Goal: Transaction & Acquisition: Obtain resource

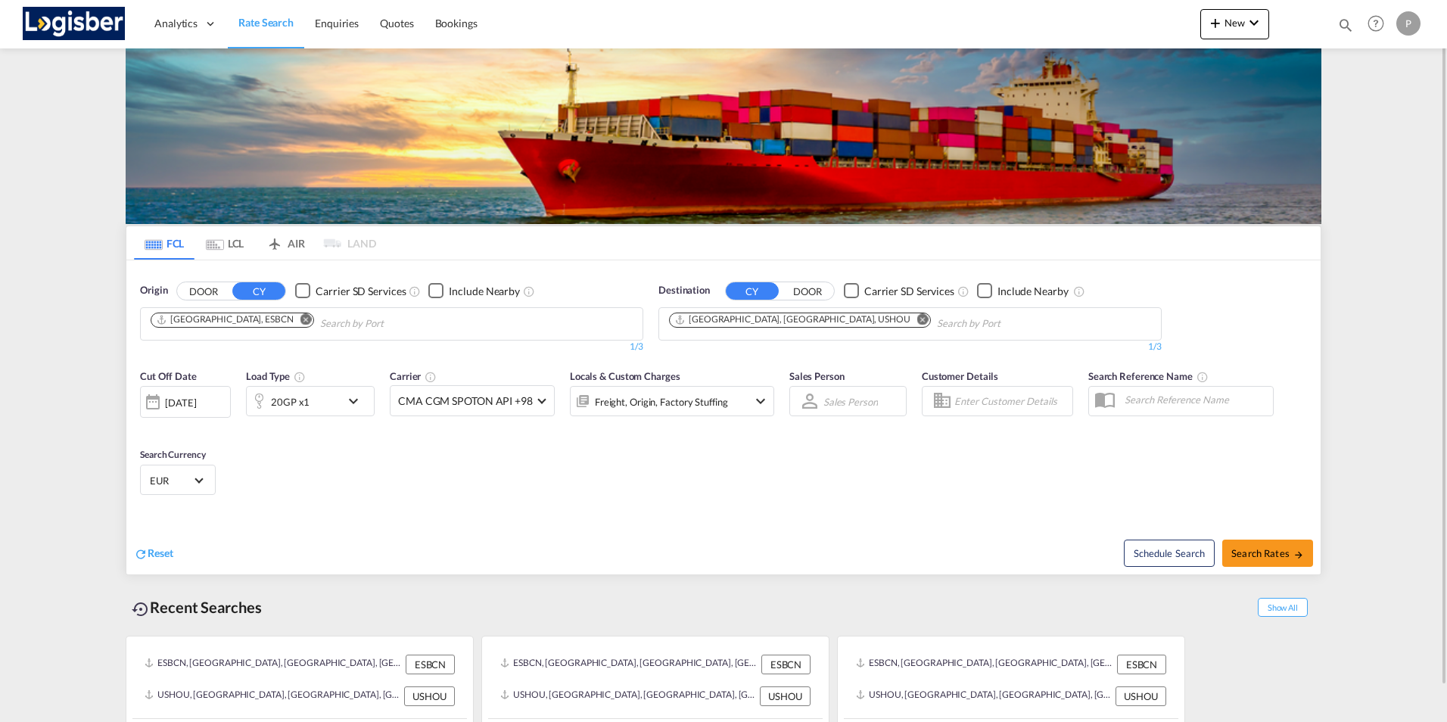
click at [301, 324] on md-icon "Remove" at bounding box center [306, 318] width 11 height 11
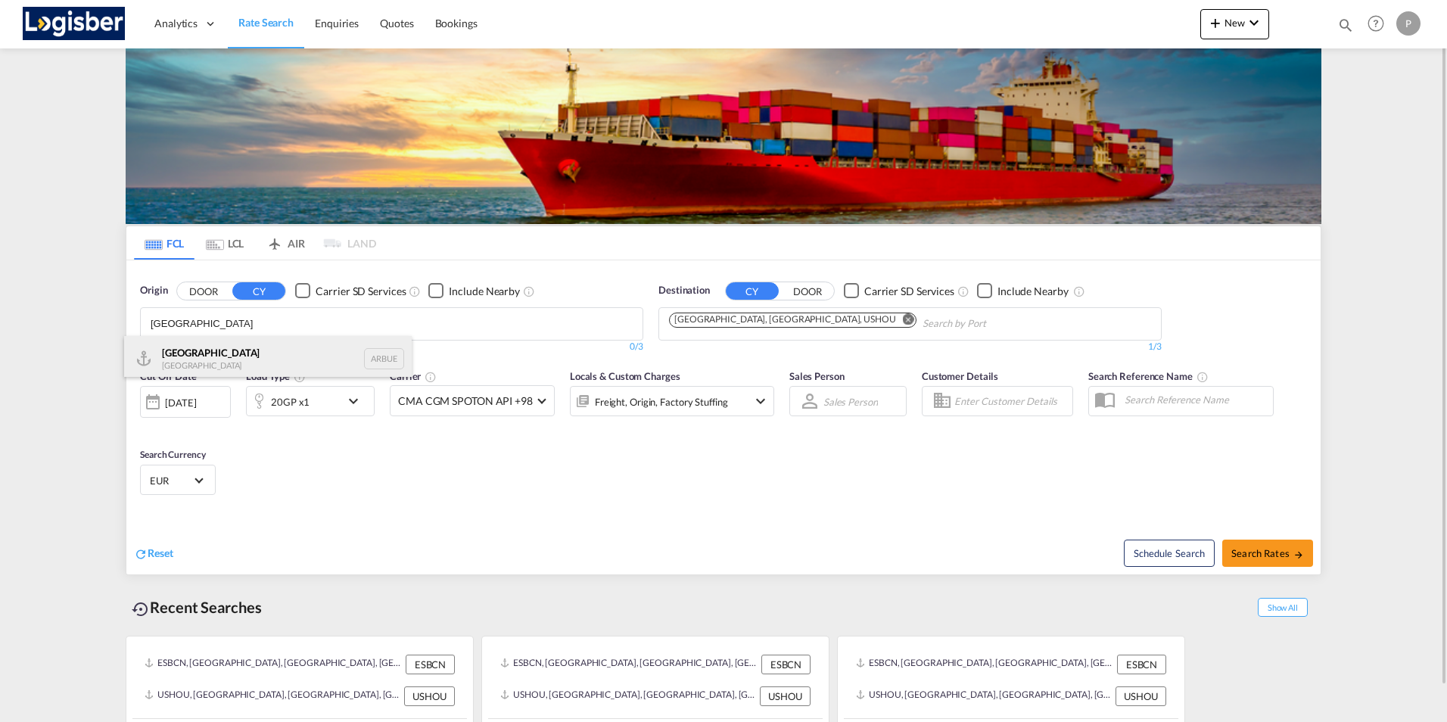
type input "[GEOGRAPHIC_DATA]"
click at [200, 348] on div "[GEOGRAPHIC_DATA] [GEOGRAPHIC_DATA] ARBUE" at bounding box center [268, 358] width 288 height 45
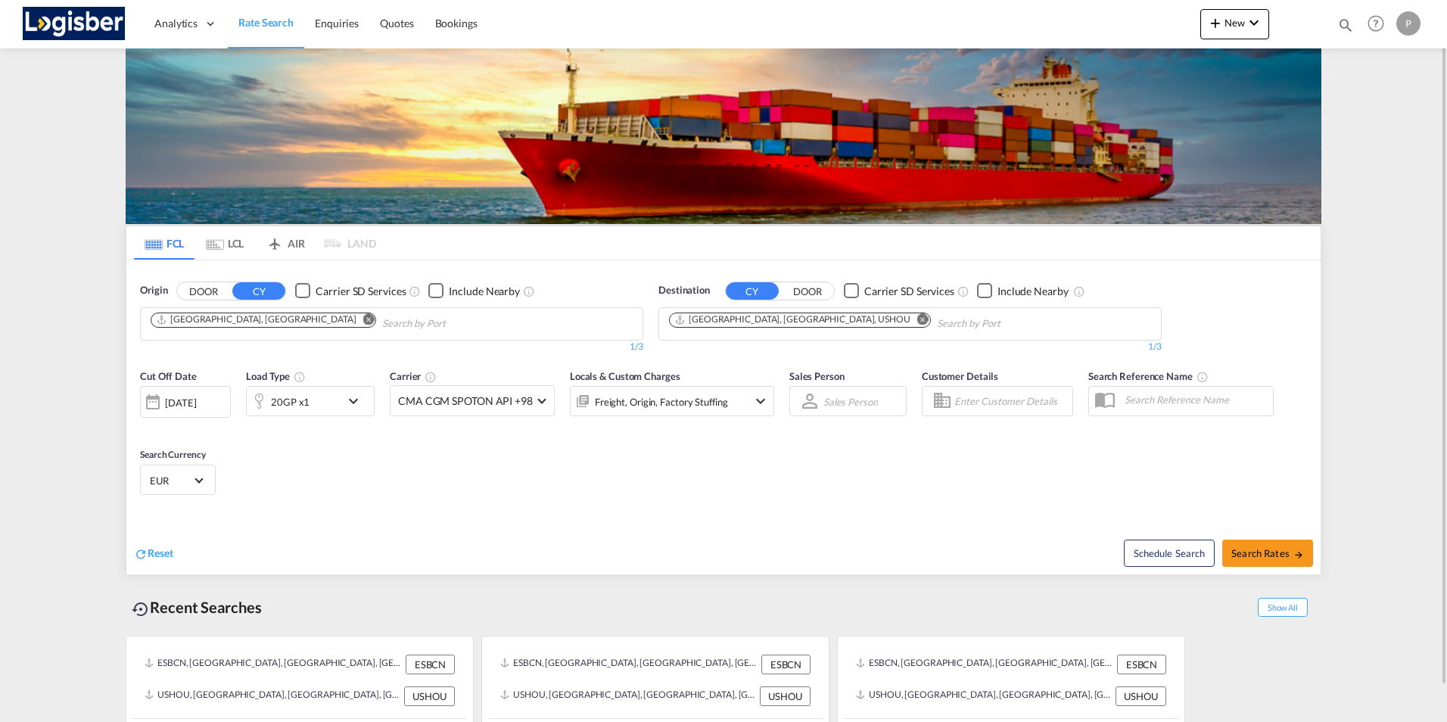
click at [918, 318] on md-icon "Remove" at bounding box center [923, 318] width 11 height 11
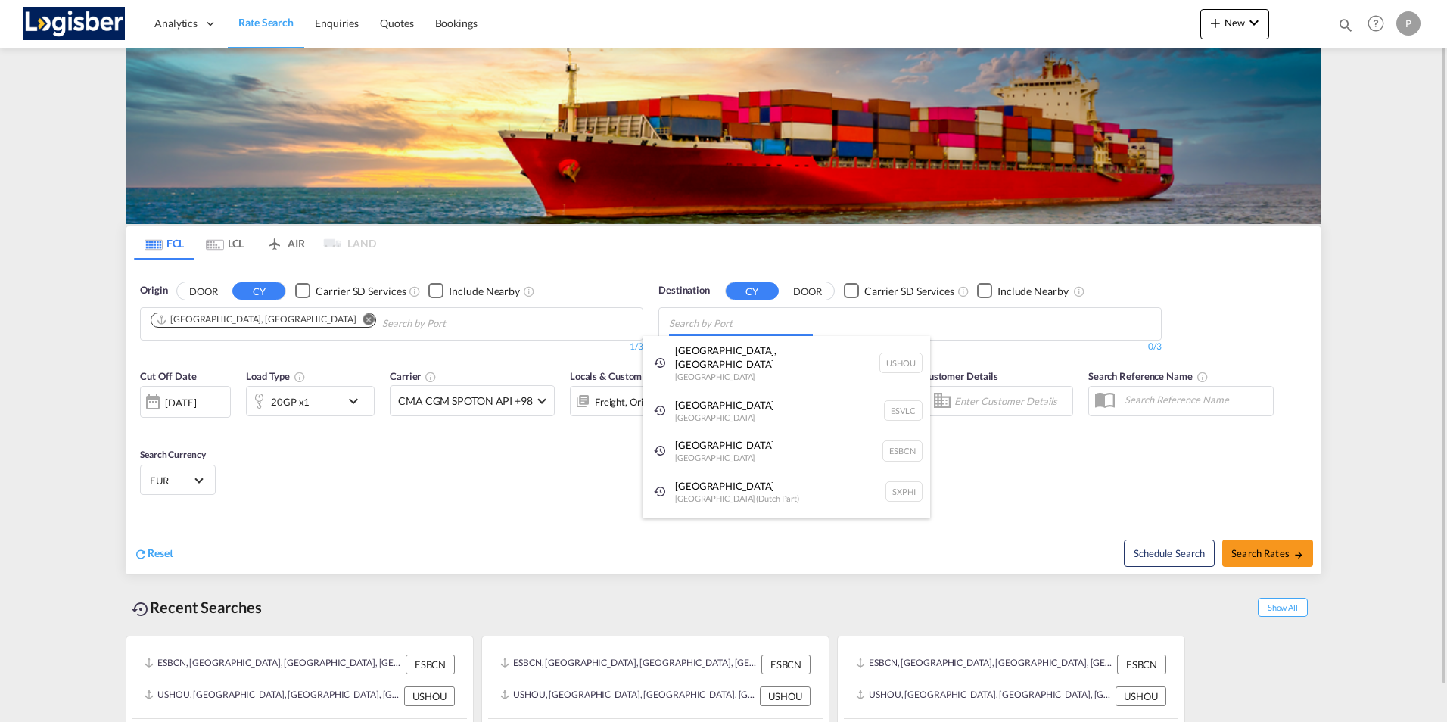
click at [699, 325] on body "Analytics Dashboard Rate Search Enquiries Quotes Bookings" at bounding box center [723, 361] width 1447 height 722
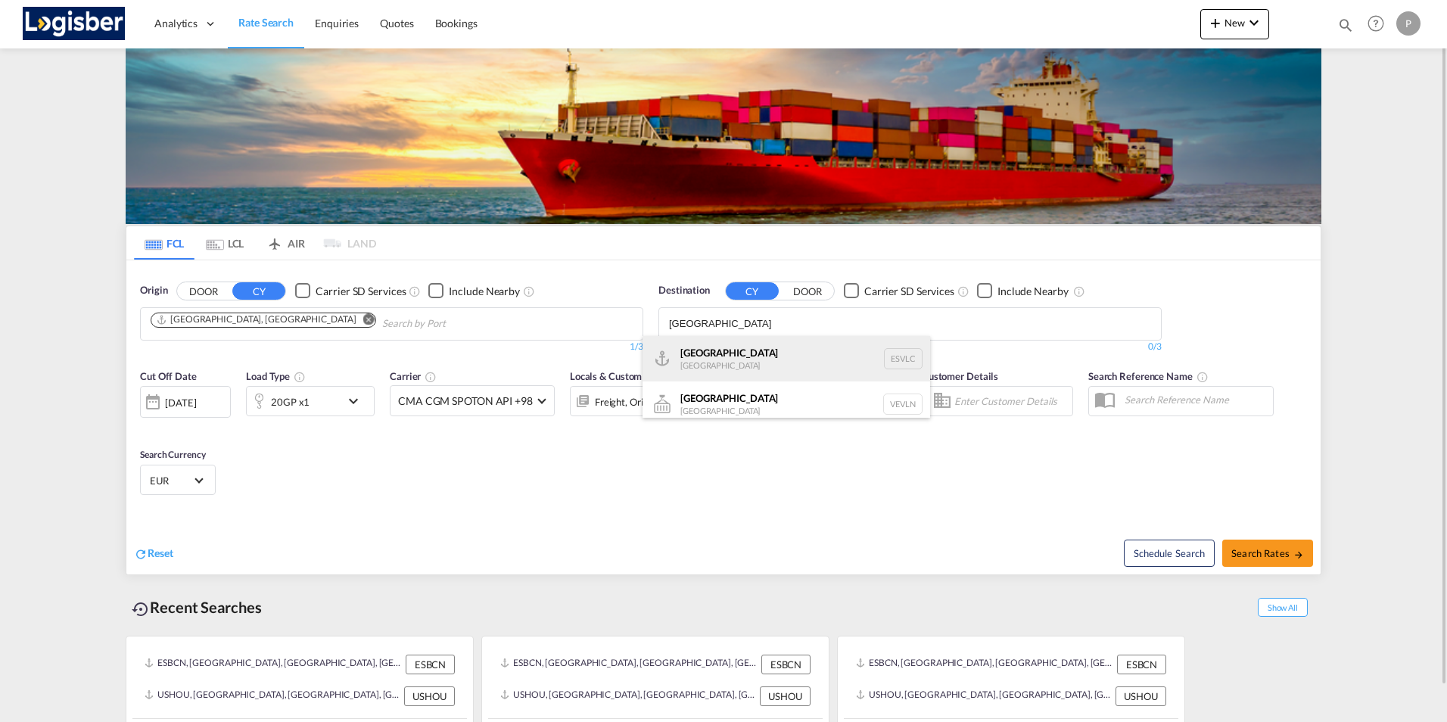
type input "[GEOGRAPHIC_DATA]"
click at [705, 354] on div "[GEOGRAPHIC_DATA] [GEOGRAPHIC_DATA] ESVLC" at bounding box center [787, 358] width 288 height 45
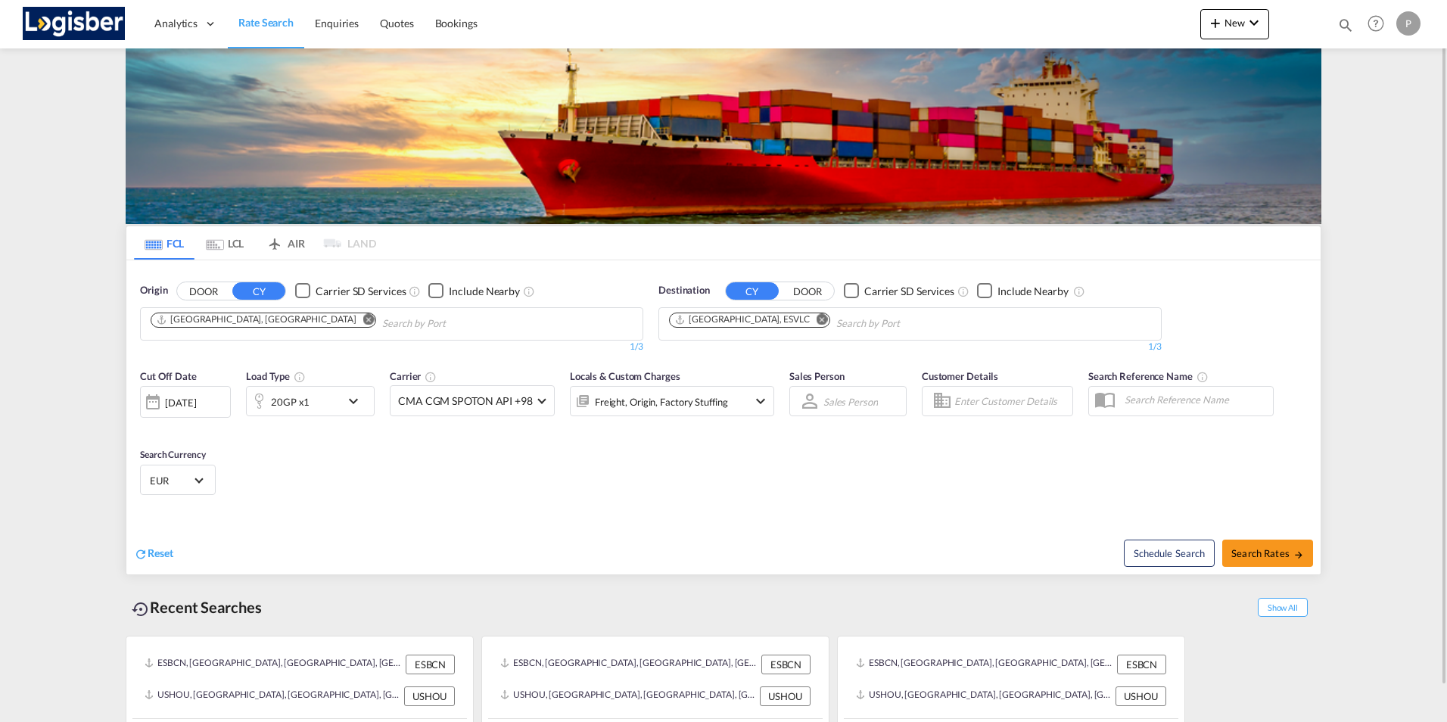
click at [354, 405] on md-icon "icon-chevron-down" at bounding box center [357, 401] width 26 height 18
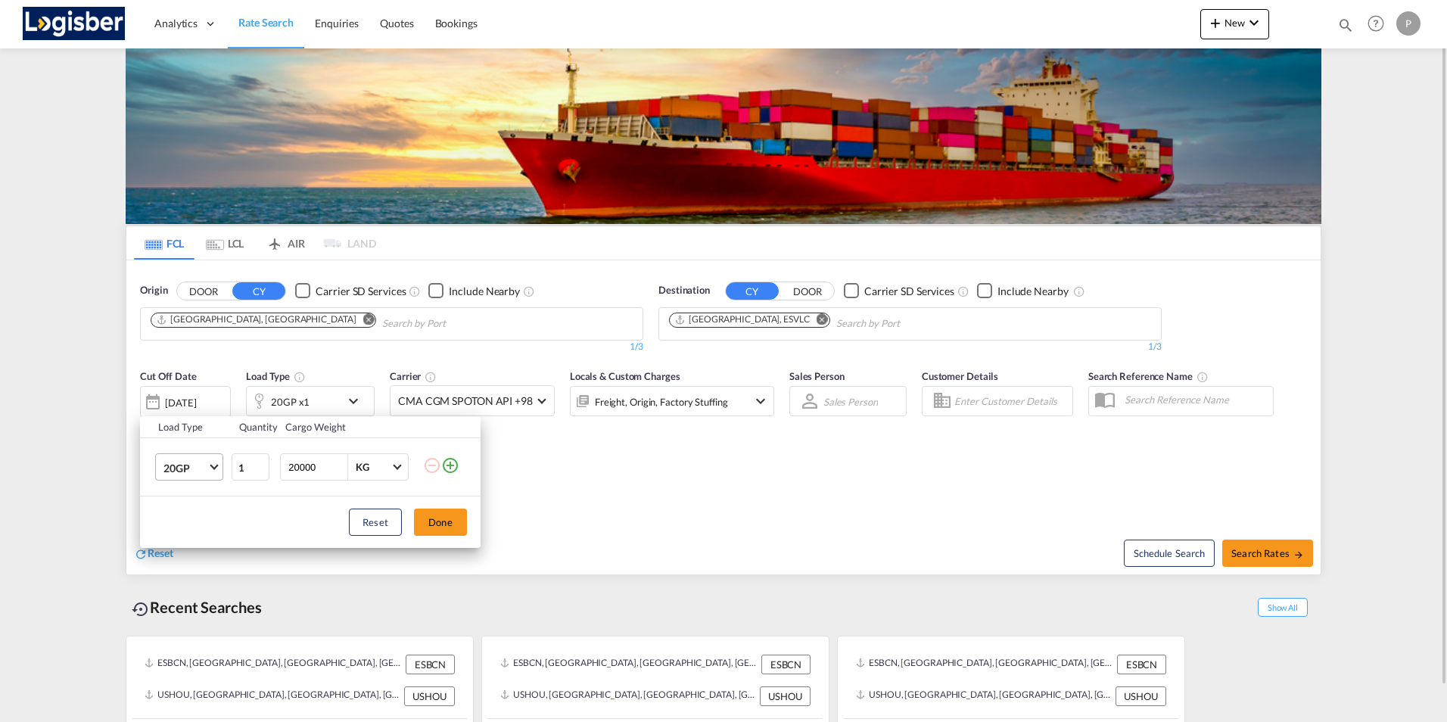
click at [213, 467] on span "Choose: \a20GP" at bounding box center [214, 466] width 8 height 8
click at [180, 539] on div "40HC" at bounding box center [178, 540] width 28 height 15
click at [432, 523] on button "Done" at bounding box center [440, 522] width 53 height 27
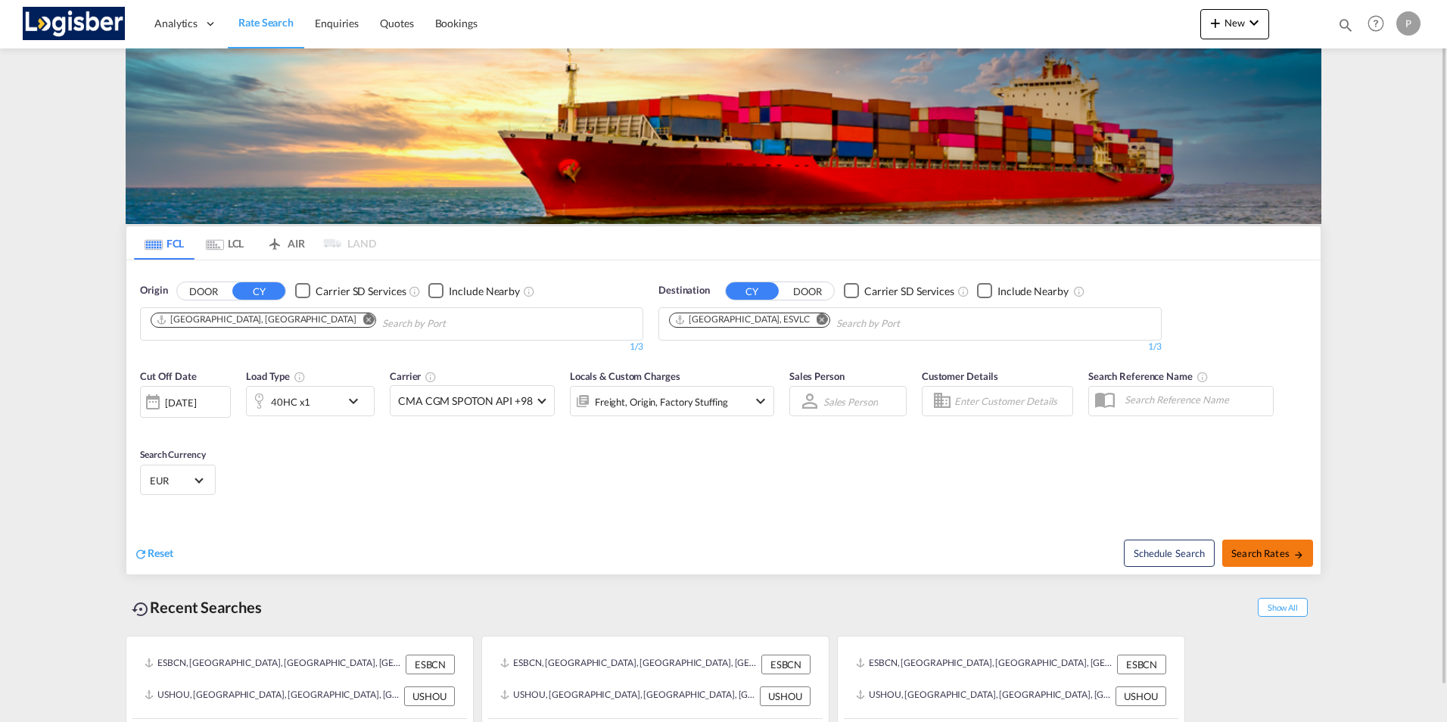
click at [1283, 558] on span "Search Rates" at bounding box center [1268, 553] width 73 height 12
type input "ARBUE to ESVLC / [DATE]"
